Goal: Task Accomplishment & Management: Manage account settings

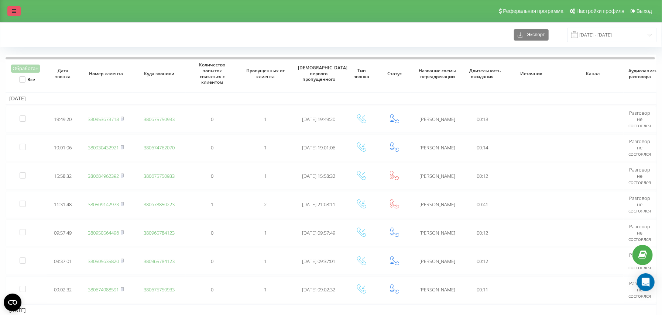
click at [16, 14] on link at bounding box center [13, 11] width 13 height 10
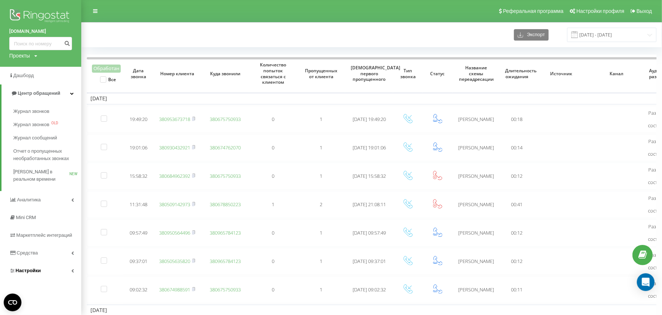
click at [18, 273] on span "Настройки" at bounding box center [27, 271] width 25 height 6
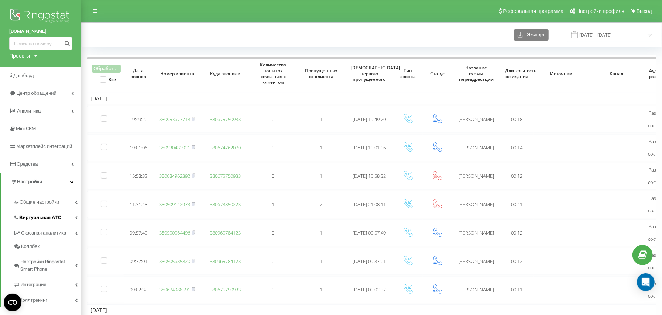
click at [37, 212] on link "Виртуальная АТС" at bounding box center [47, 216] width 68 height 15
click at [51, 257] on span "Подключение номеров" at bounding box center [50, 262] width 55 height 15
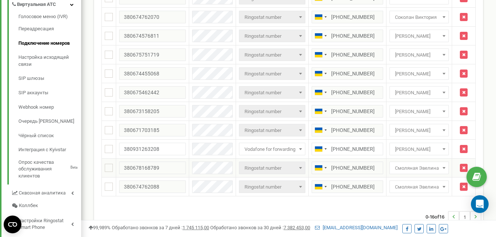
scroll to position [221, 0]
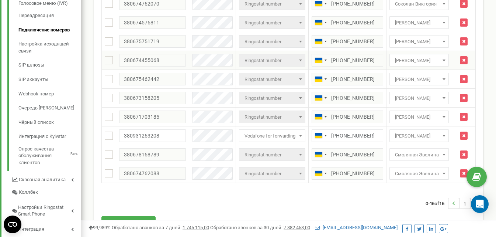
click at [337, 67] on td "[PHONE_NUMBER]" at bounding box center [348, 60] width 78 height 19
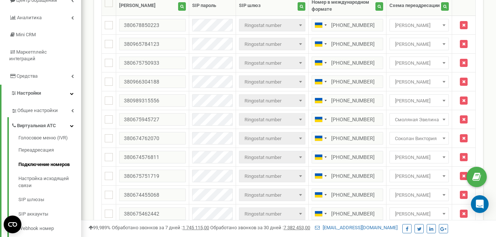
scroll to position [74, 0]
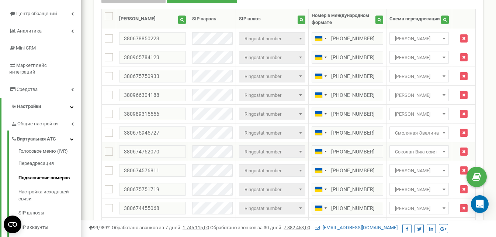
click at [417, 156] on span "Соколан Виктория" at bounding box center [419, 151] width 54 height 10
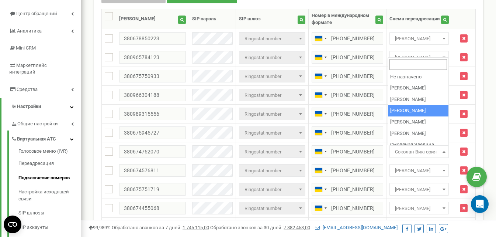
select select "70498"
